Goal: Task Accomplishment & Management: Use online tool/utility

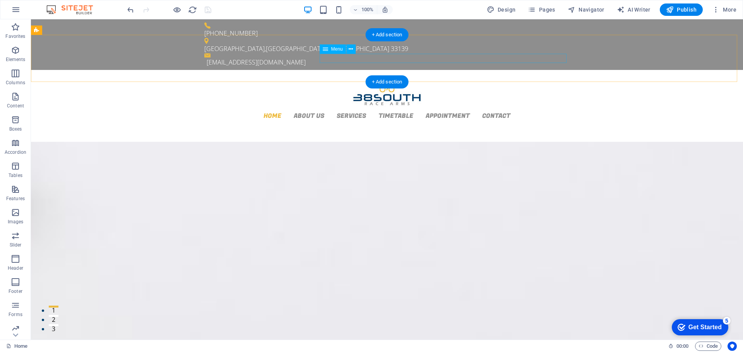
click at [397, 111] on nav "Home About us Services Timetable Appointment Contact" at bounding box center [386, 115] width 365 height 9
